Goal: Complete application form

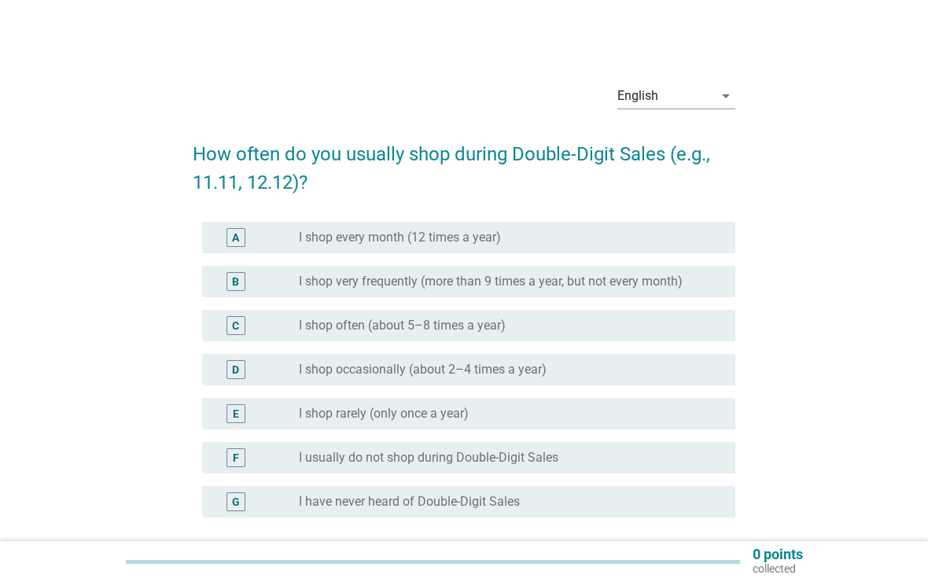
click at [645, 462] on div "radio_button_unchecked I usually do not shop during Double-Digit Sales" at bounding box center [504, 458] width 411 height 16
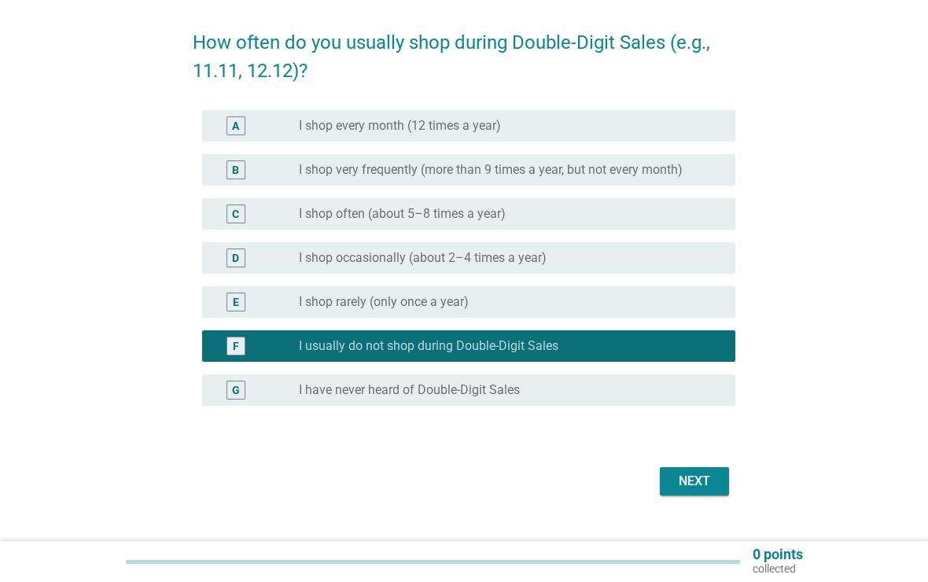
scroll to position [142, 0]
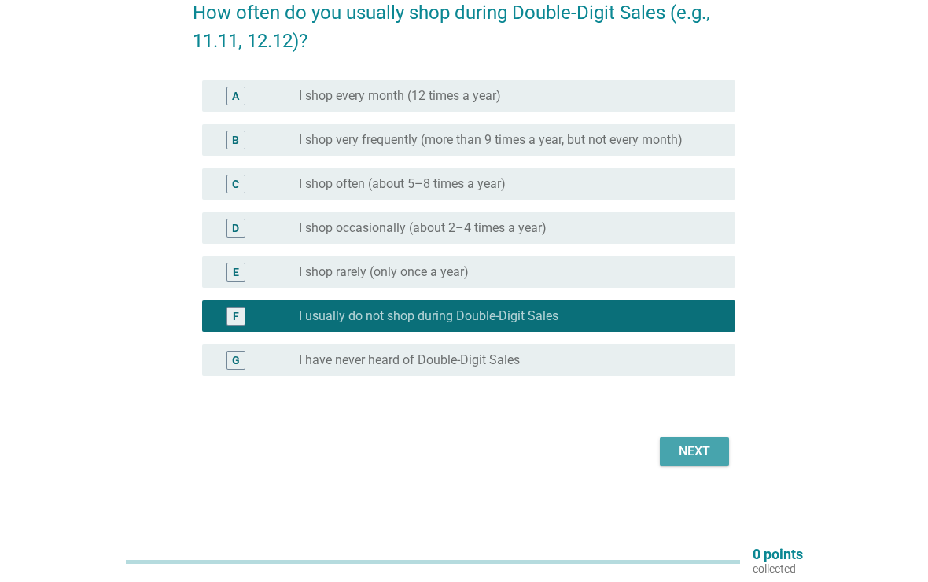
click at [697, 465] on button "Next" at bounding box center [694, 451] width 69 height 28
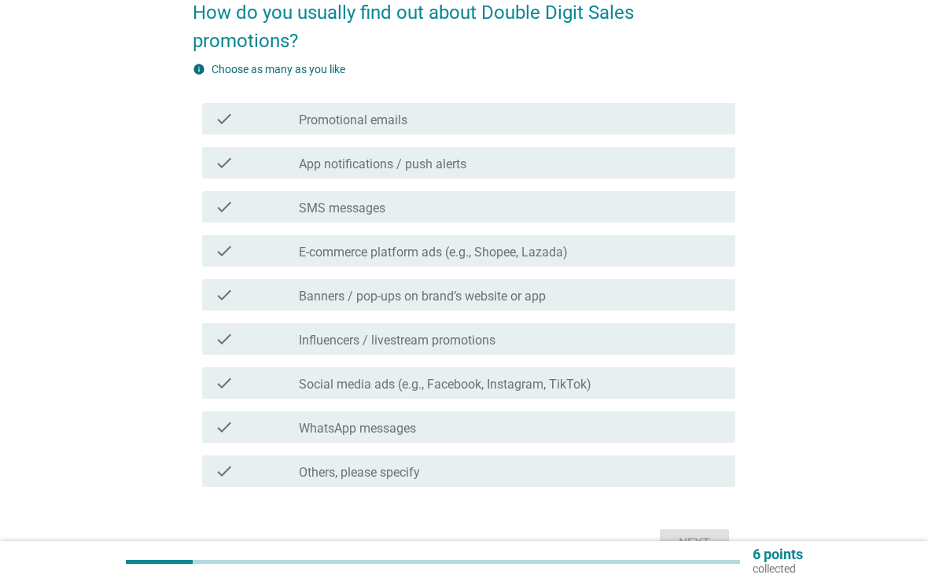
scroll to position [0, 0]
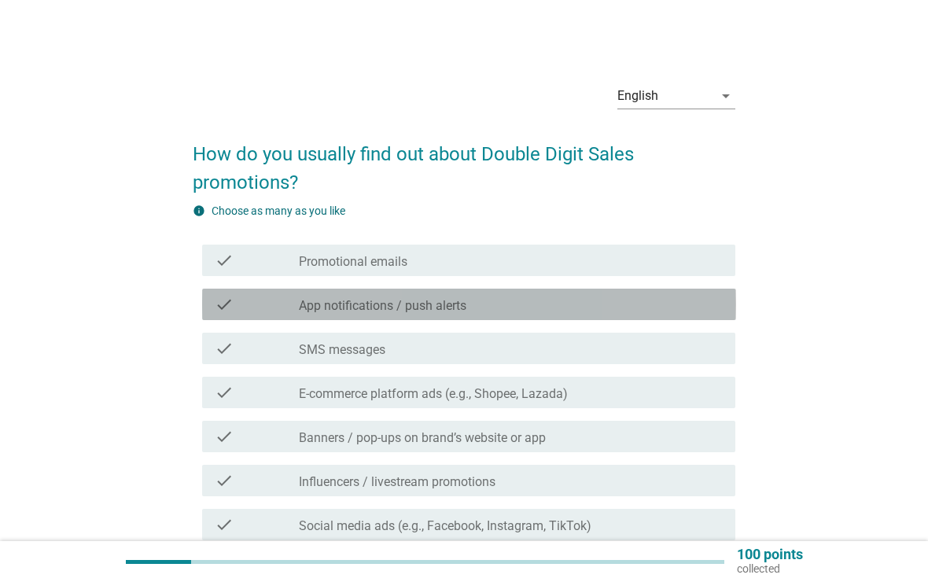
click at [653, 307] on div "check_box_outline_blank App notifications / push alerts" at bounding box center [511, 304] width 424 height 19
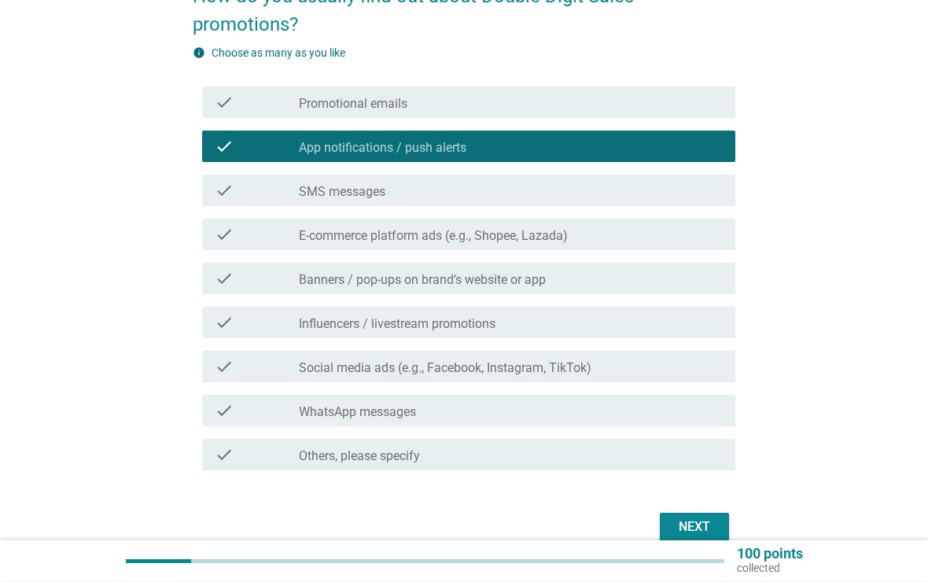
scroll to position [234, 0]
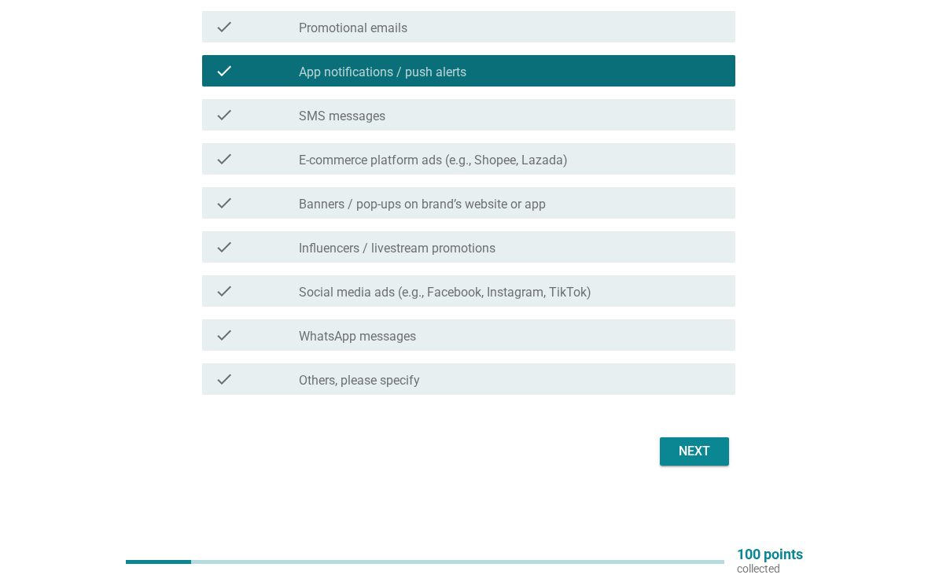
click at [647, 306] on div "check check_box_outline_blank Social media ads (e.g., Facebook, Instagram, TikT…" at bounding box center [469, 290] width 534 height 31
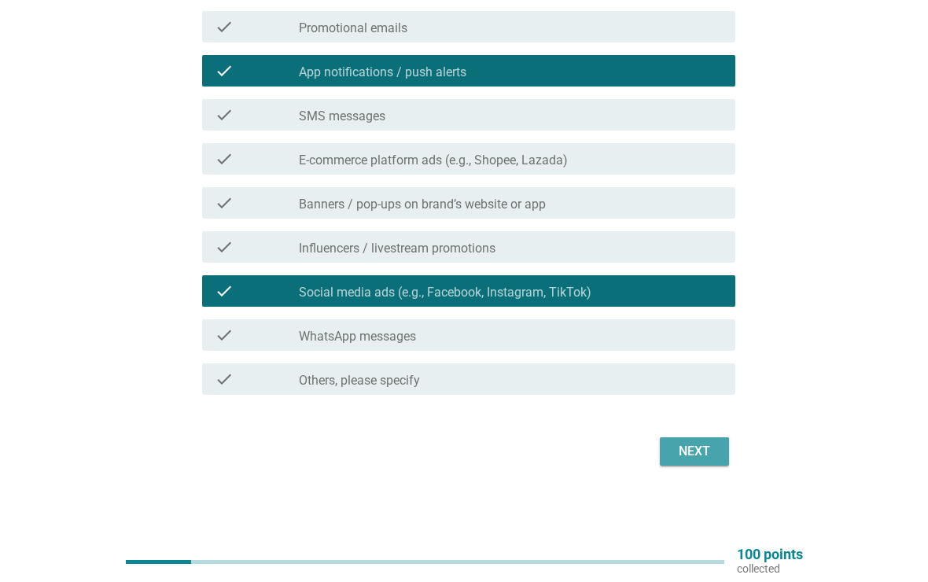
click at [701, 453] on div "Next" at bounding box center [695, 451] width 44 height 19
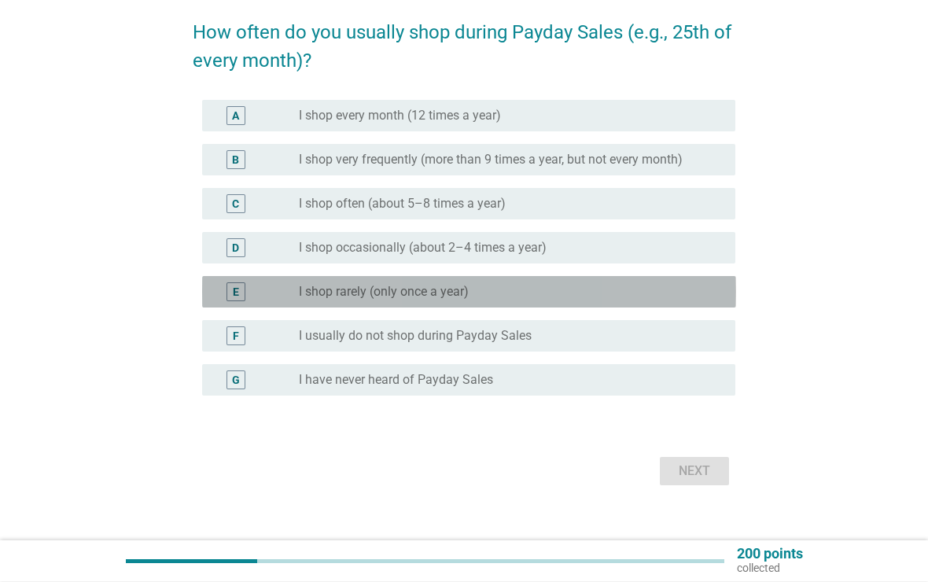
scroll to position [121, 0]
click at [669, 290] on div "radio_button_unchecked I shop rarely (only once a year)" at bounding box center [504, 293] width 411 height 16
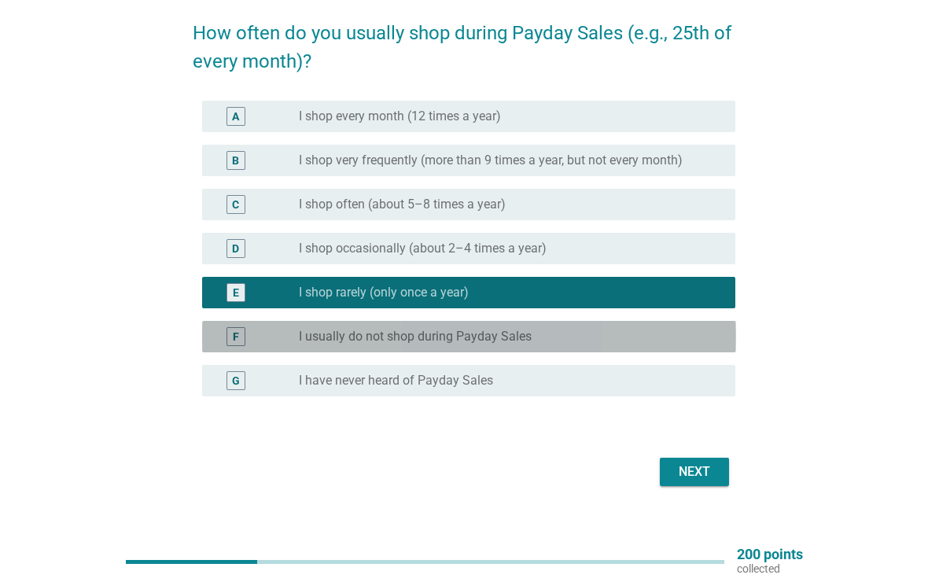
click at [660, 336] on div "radio_button_unchecked I usually do not shop during Payday Sales" at bounding box center [504, 337] width 411 height 16
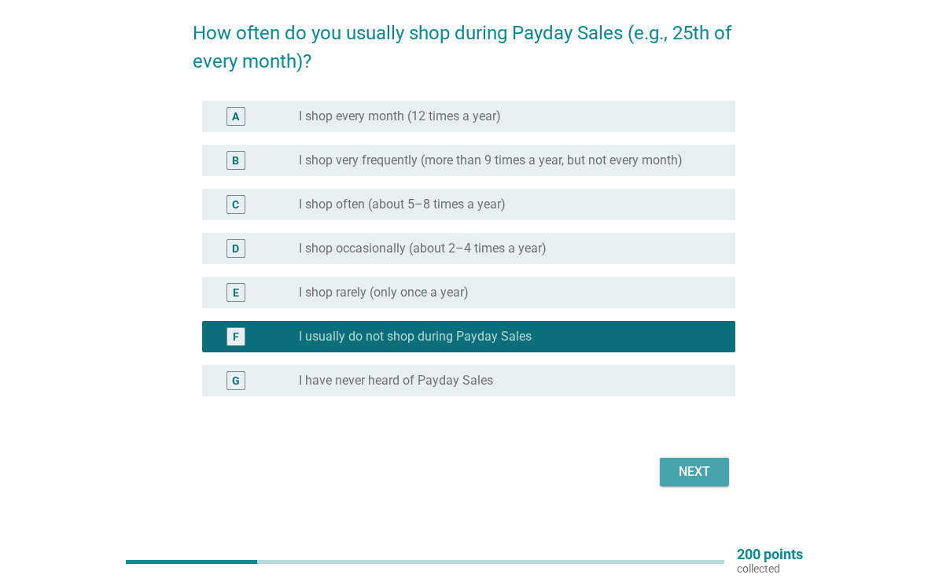
click at [706, 473] on div "Next" at bounding box center [695, 472] width 44 height 19
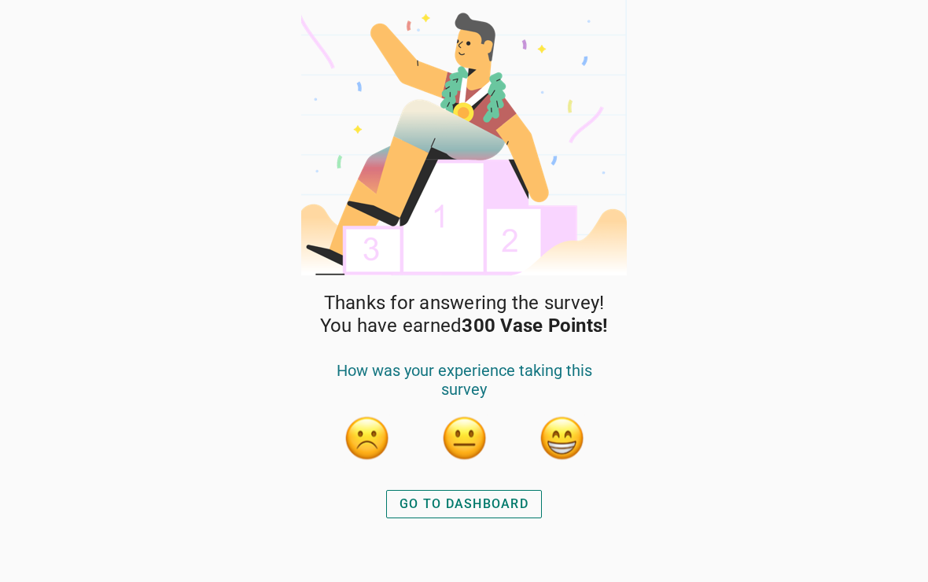
click at [530, 510] on button "GO TO DASHBOARD" at bounding box center [464, 504] width 156 height 28
